Goal: Task Accomplishment & Management: Use online tool/utility

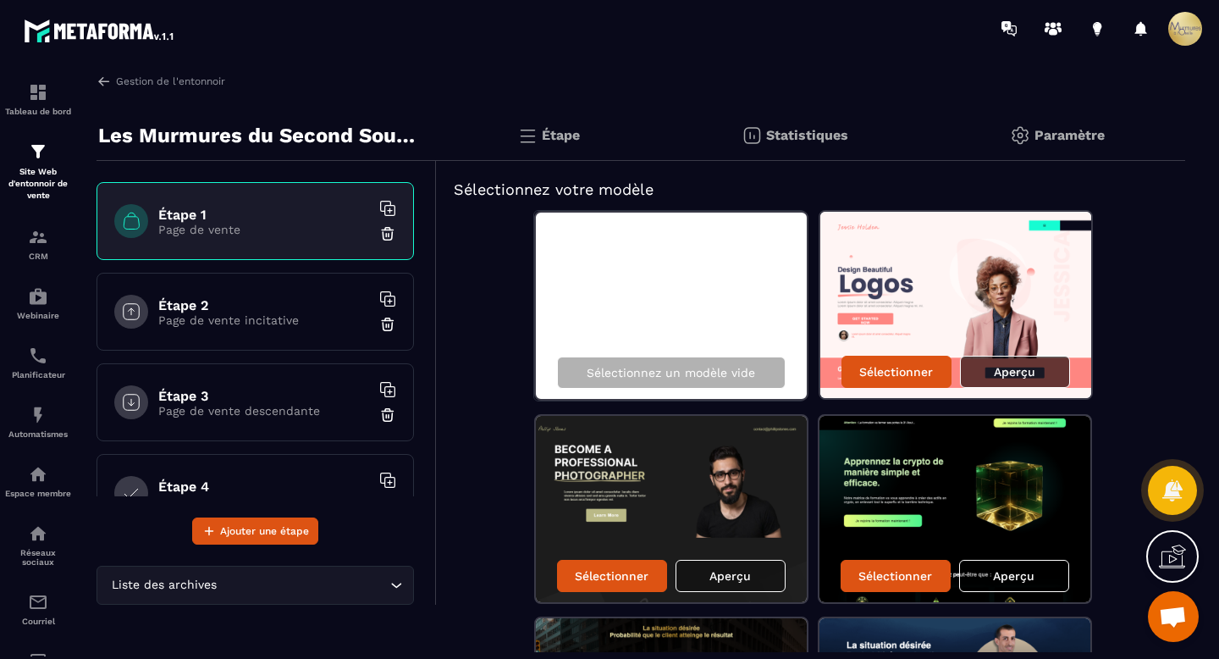
click at [1002, 374] on font "Aperçu" at bounding box center [1014, 372] width 41 height 14
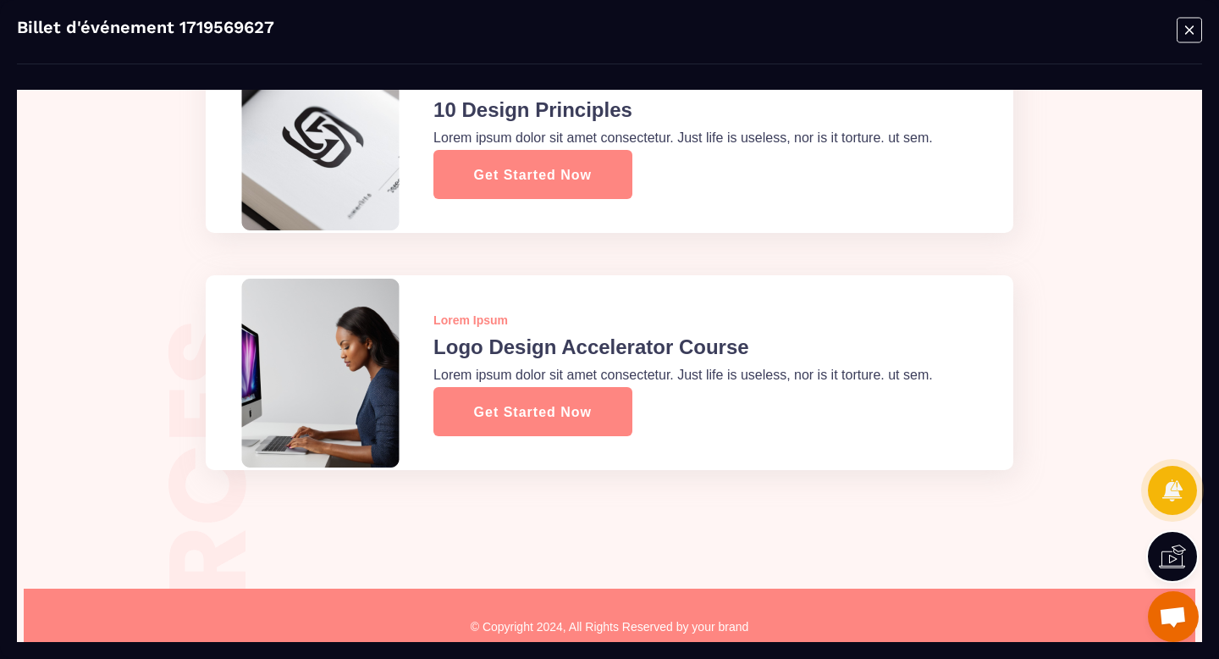
scroll to position [4375, 0]
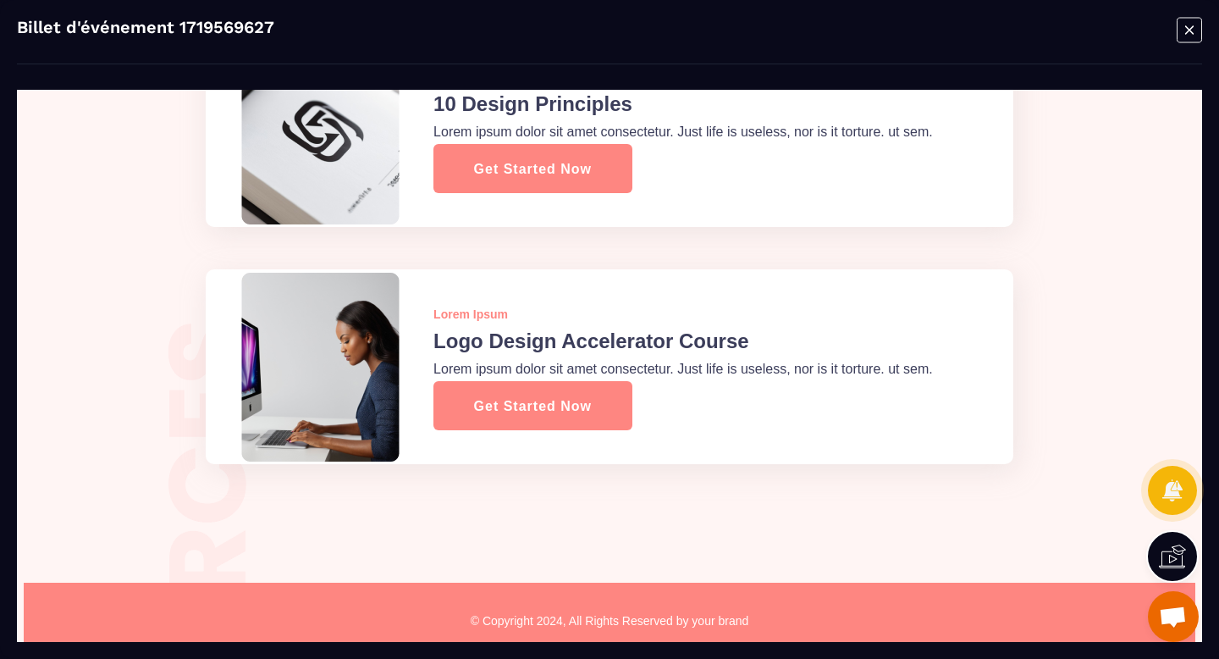
click at [1183, 30] on icon "Fenêtre modale" at bounding box center [1189, 30] width 25 height 26
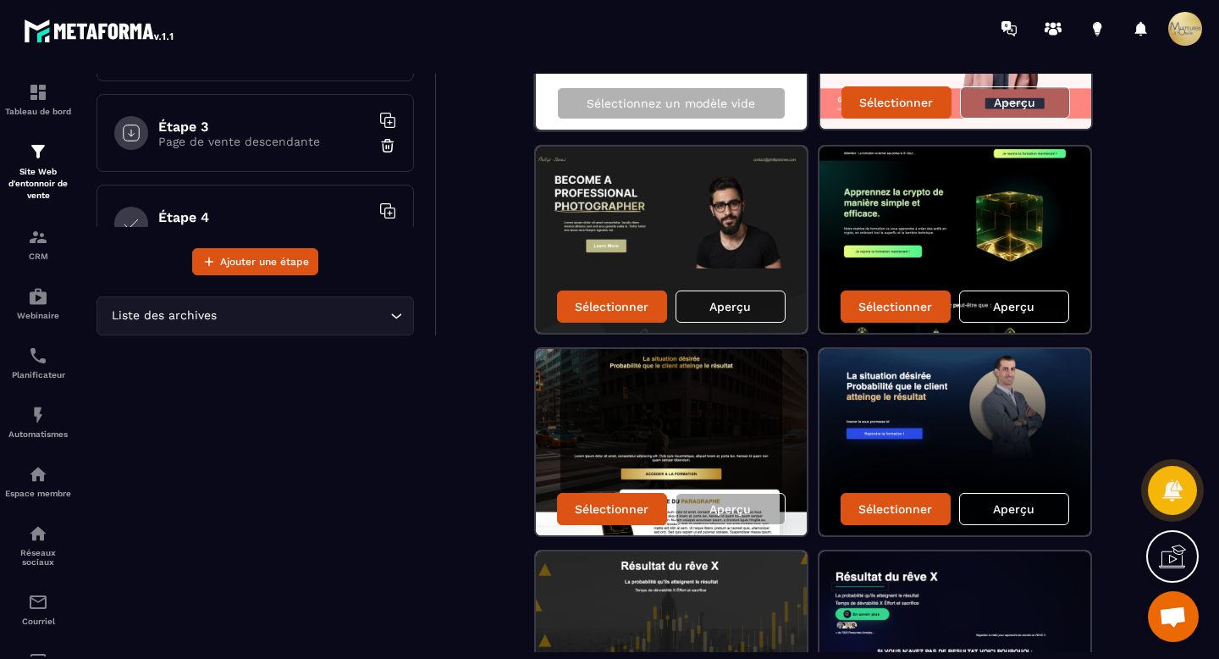
scroll to position [213, 0]
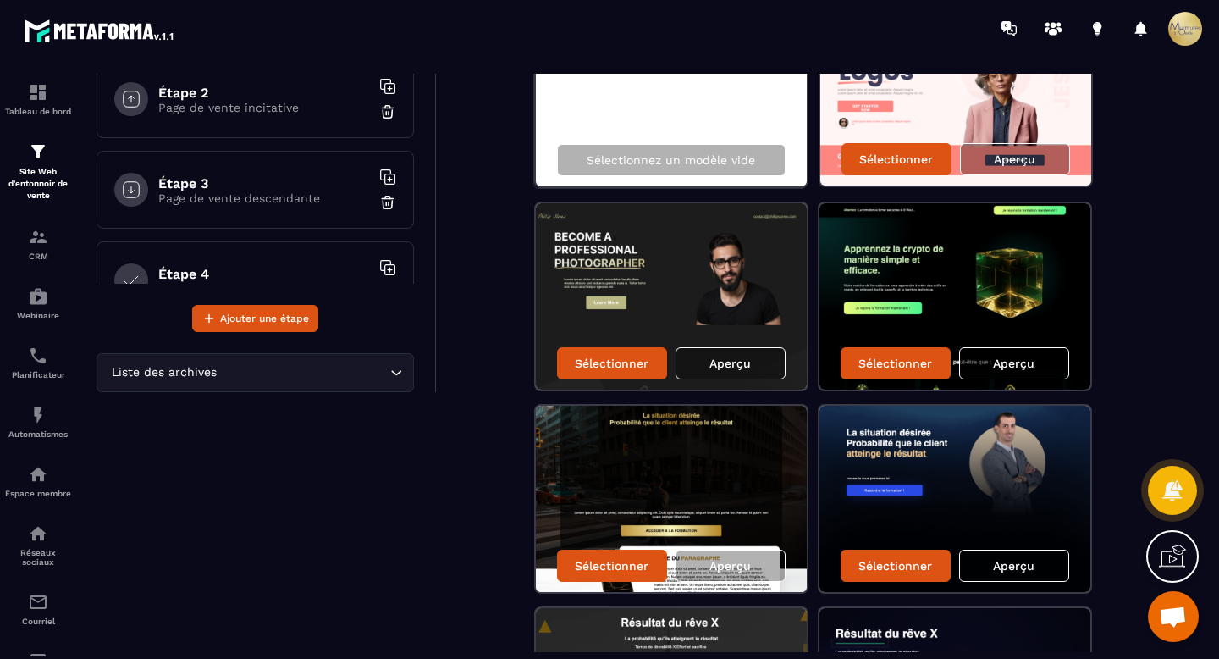
click at [1002, 363] on font "Aperçu" at bounding box center [1013, 363] width 41 height 14
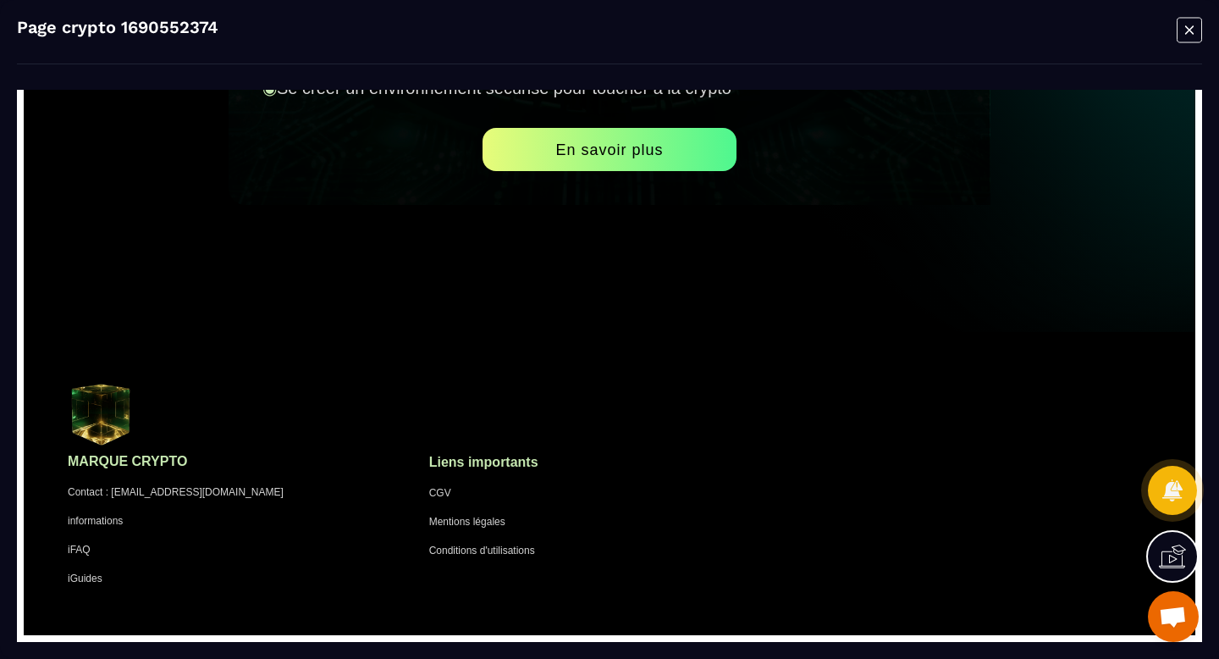
scroll to position [6633, 0]
click at [1186, 27] on icon "Fenêtre modale" at bounding box center [1189, 30] width 25 height 26
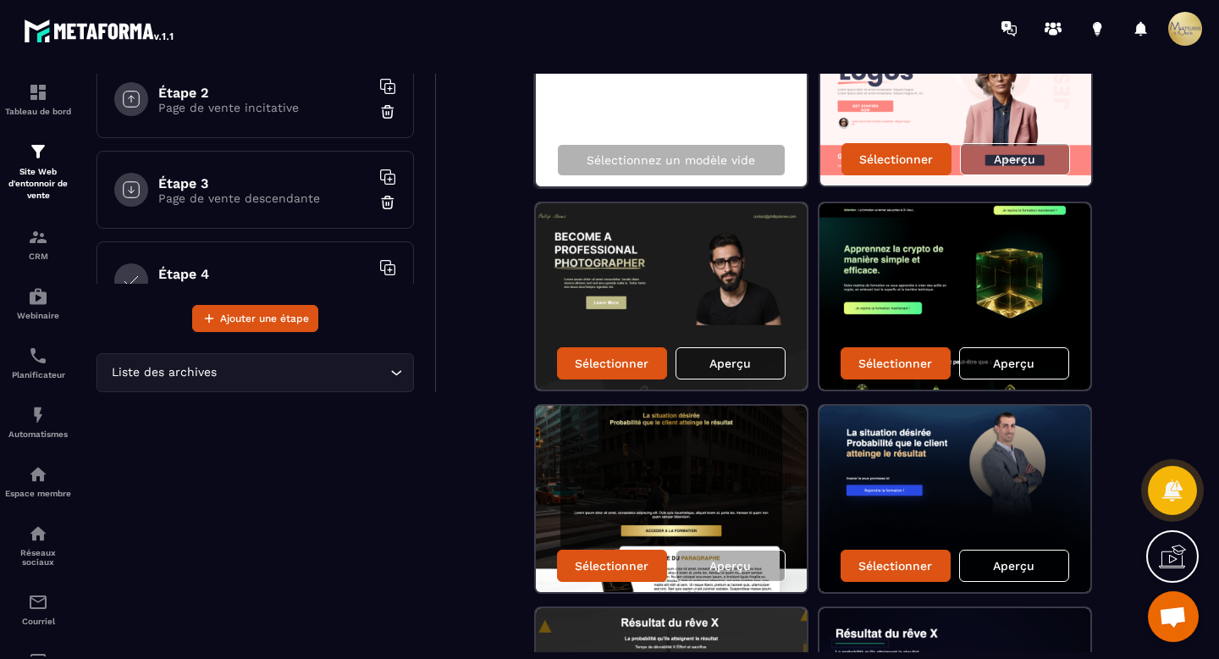
click at [1017, 362] on font "Aperçu" at bounding box center [1013, 363] width 41 height 14
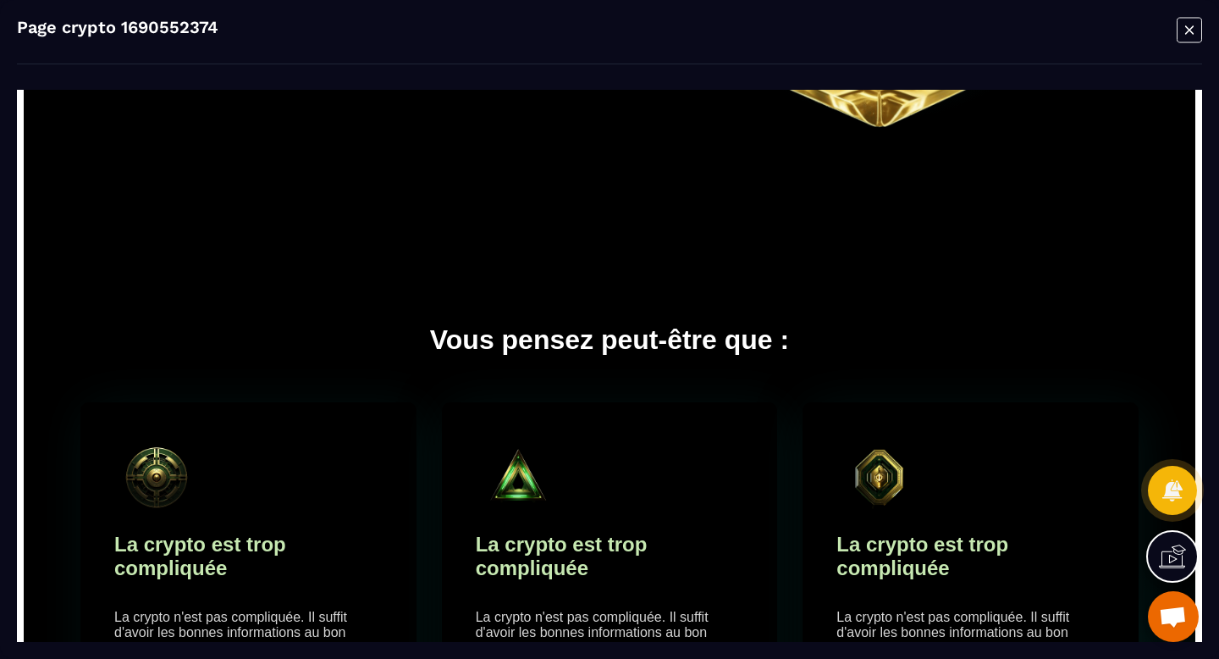
scroll to position [16, 0]
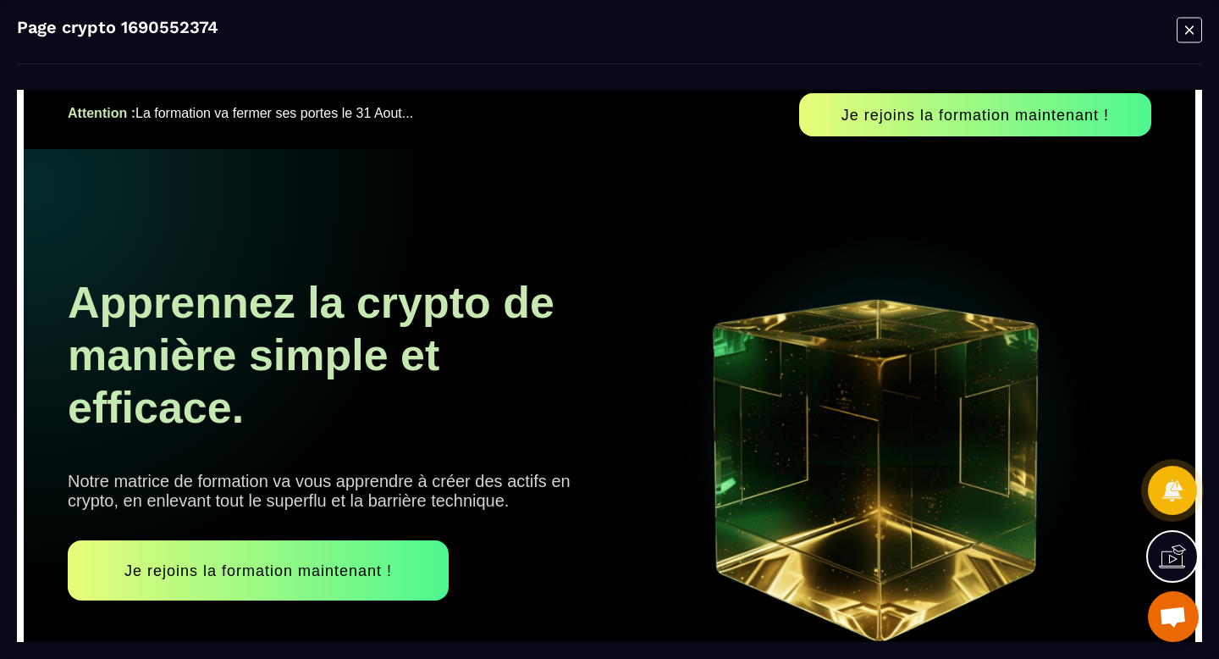
click at [1190, 33] on icon "Fenêtre modale" at bounding box center [1189, 30] width 25 height 26
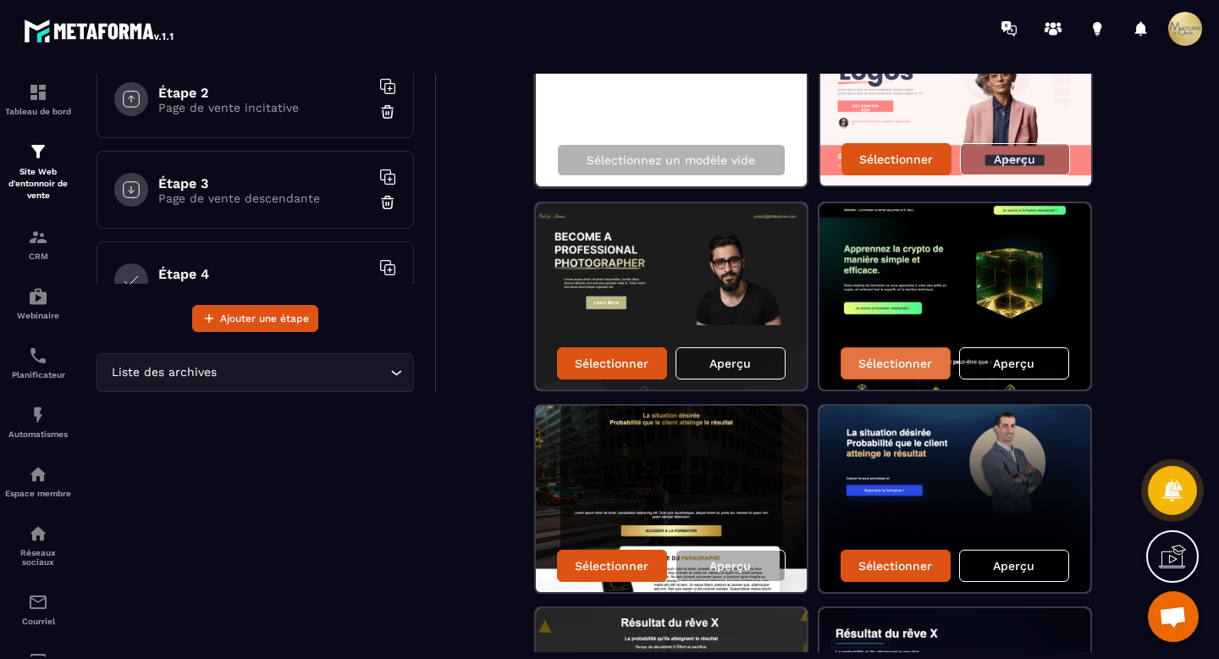
click at [886, 362] on font "Sélectionner" at bounding box center [896, 363] width 74 height 14
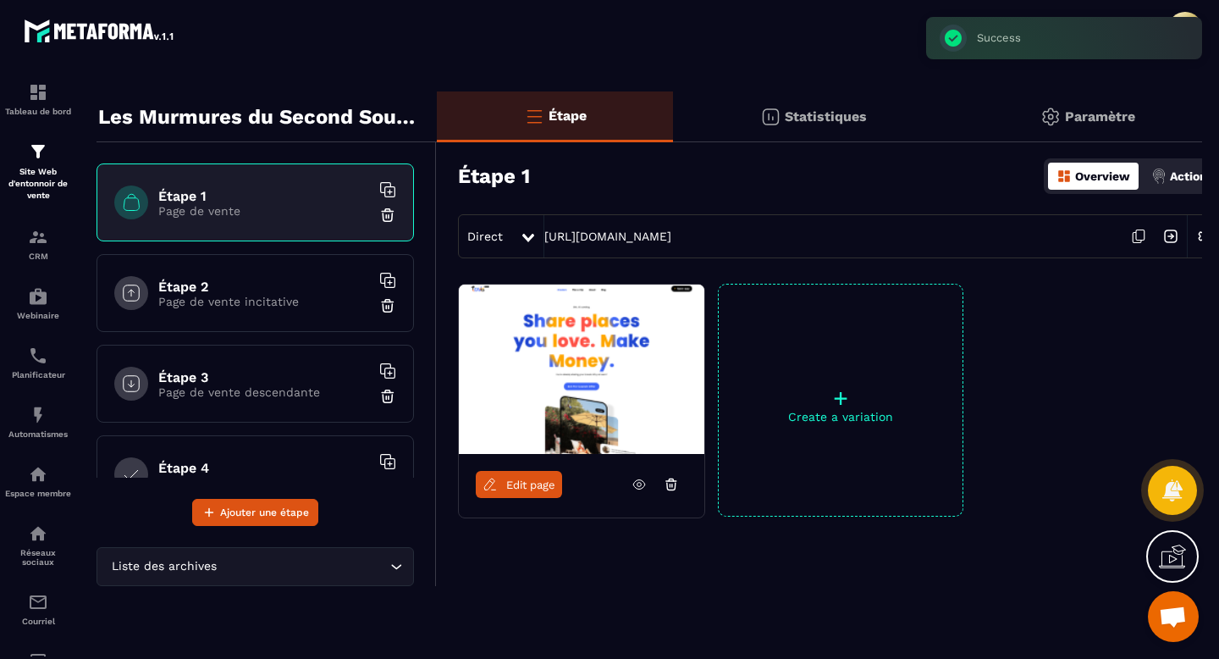
scroll to position [19, 0]
click at [556, 491] on link "Modifier la page" at bounding box center [537, 484] width 123 height 27
